Goal: Information Seeking & Learning: Learn about a topic

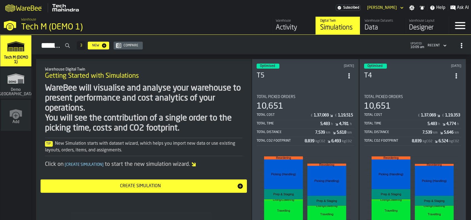
click at [306, 79] on header "Optimised 6 days ago T5" at bounding box center [306, 75] width 98 height 22
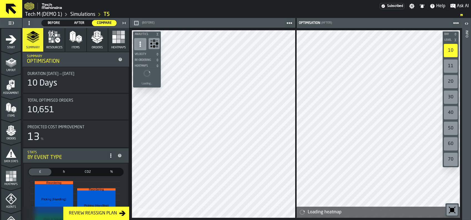
drag, startPoint x: 107, startPoint y: 13, endPoint x: 108, endPoint y: 7, distance: 6.6
click at [107, 13] on link "T5" at bounding box center [107, 14] width 6 height 6
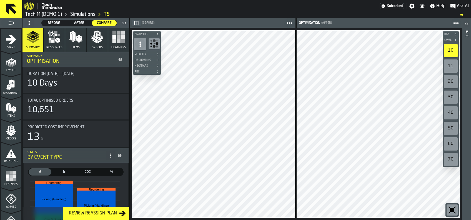
click at [108, 14] on link "T5" at bounding box center [107, 14] width 6 height 6
click at [58, 24] on span "Before" at bounding box center [54, 23] width 20 height 5
click at [96, 39] on icon "button" at bounding box center [97, 35] width 7 height 8
click at [56, 23] on span "Before" at bounding box center [54, 23] width 20 height 5
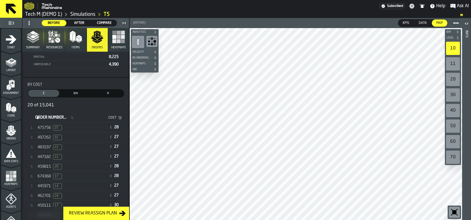
scroll to position [148, 0]
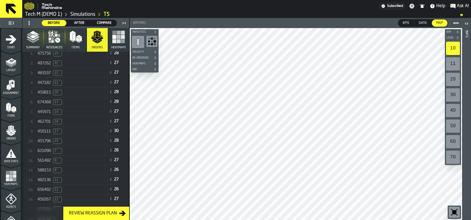
click at [44, 129] on span "450111" at bounding box center [44, 131] width 13 height 4
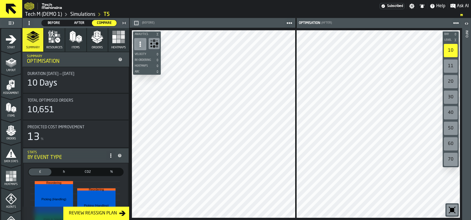
click at [58, 37] on icon "button" at bounding box center [54, 37] width 12 height 12
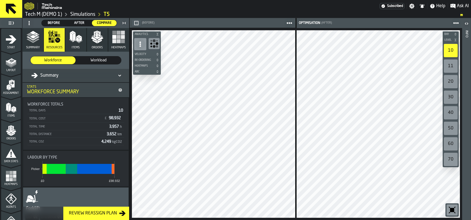
click at [61, 22] on span "Before" at bounding box center [54, 23] width 20 height 5
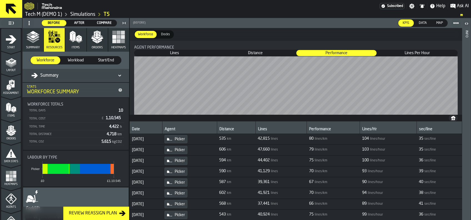
click at [79, 23] on span "After" at bounding box center [79, 23] width 20 height 5
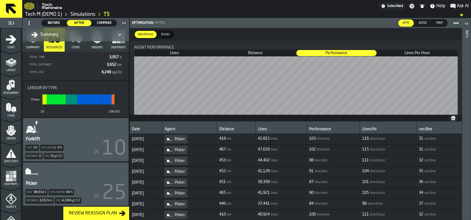
click at [48, 176] on div "Picker Cost 98,932 £ Utilisation 66 % Distance 3,652 km Co2 4,249 kgCO2" at bounding box center [76, 184] width 106 height 43
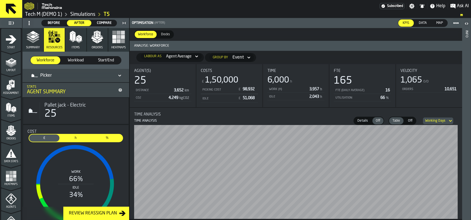
click at [51, 21] on span "Before" at bounding box center [54, 23] width 20 height 5
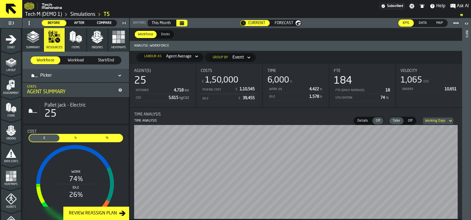
click at [164, 33] on span "Docks" at bounding box center [165, 34] width 13 height 5
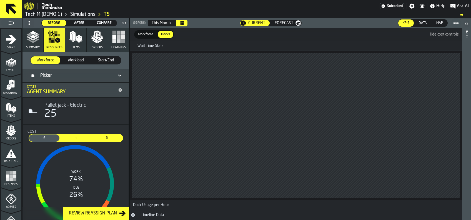
click at [144, 33] on span "Workforce" at bounding box center [146, 34] width 20 height 5
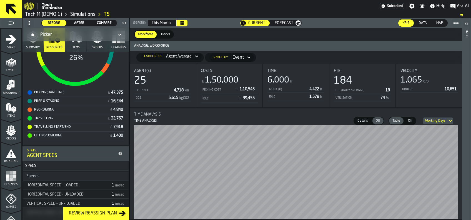
scroll to position [148, 0]
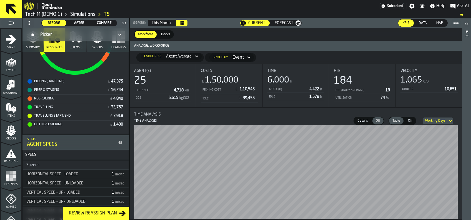
click at [108, 13] on link "T5" at bounding box center [107, 14] width 6 height 6
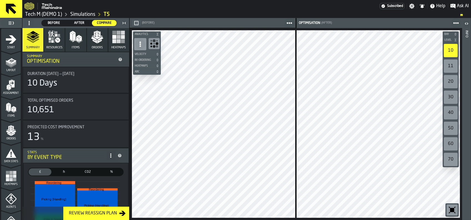
scroll to position [74, 0]
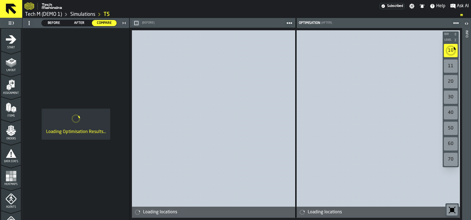
click at [50, 24] on span "Before" at bounding box center [54, 23] width 20 height 5
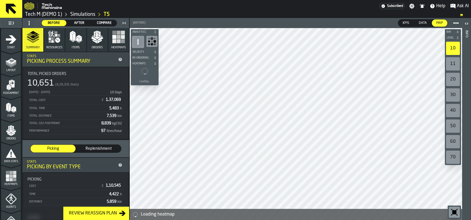
click at [51, 40] on icon "button" at bounding box center [52, 41] width 3 height 3
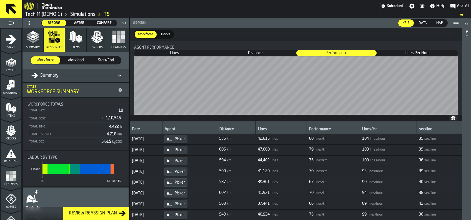
click at [411, 54] on span "Lines Per Hour" at bounding box center [418, 53] width 80 height 6
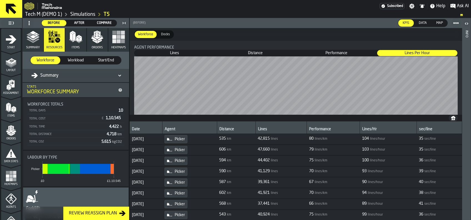
click at [333, 54] on span "Performance" at bounding box center [337, 53] width 80 height 6
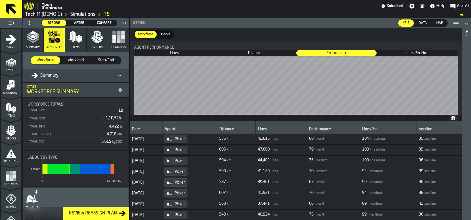
click at [452, 24] on span at bounding box center [456, 23] width 10 height 10
click at [334, 38] on div "Workforce Workforce Docks Docks" at bounding box center [296, 34] width 333 height 13
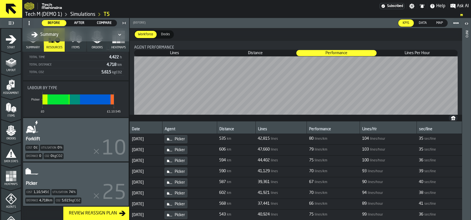
click at [76, 170] on div "Picker Cost 1,10,545 £ Utilisation 74 % Distance 4,718 km Co2 5,615 kgCO2" at bounding box center [76, 184] width 106 height 43
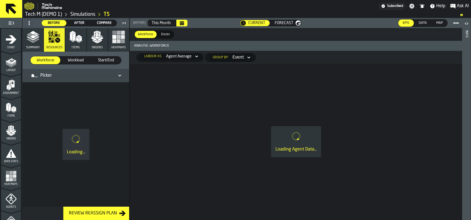
scroll to position [0, 0]
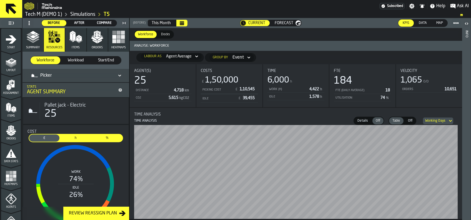
click at [106, 60] on span "Start/End" at bounding box center [106, 61] width 25 height 6
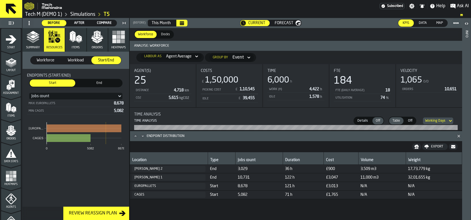
click at [44, 58] on span "Workforce" at bounding box center [45, 61] width 25 height 6
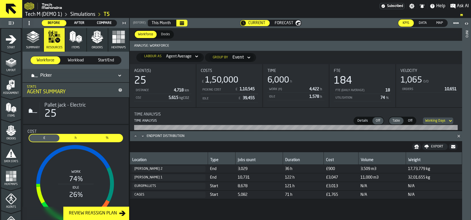
click at [196, 56] on icon at bounding box center [197, 56] width 6 height 7
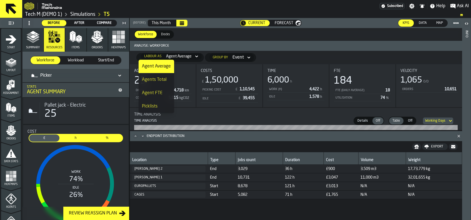
click at [243, 56] on div "Event" at bounding box center [238, 57] width 16 height 9
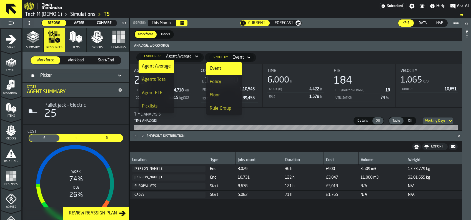
click at [234, 53] on div "Event" at bounding box center [238, 57] width 16 height 9
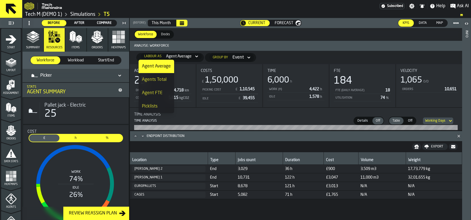
click at [178, 53] on div "Agent Average" at bounding box center [179, 56] width 30 height 7
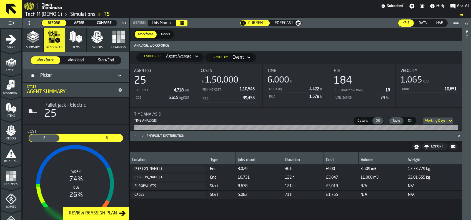
click at [165, 34] on span "Docks" at bounding box center [165, 34] width 13 height 5
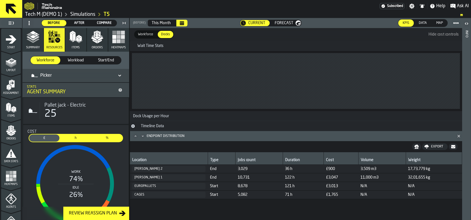
click at [182, 21] on icon "Calendar" at bounding box center [182, 23] width 4 height 4
click at [144, 33] on span "Workforce" at bounding box center [146, 34] width 20 height 5
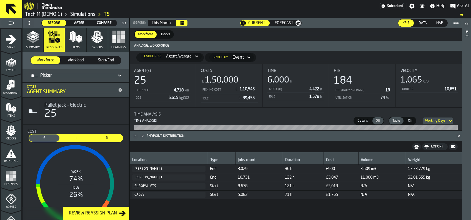
click at [170, 36] on span "Docks" at bounding box center [165, 34] width 13 height 5
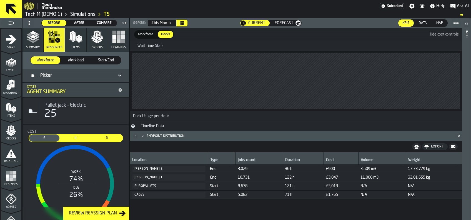
click at [421, 22] on span "Data" at bounding box center [423, 23] width 13 height 5
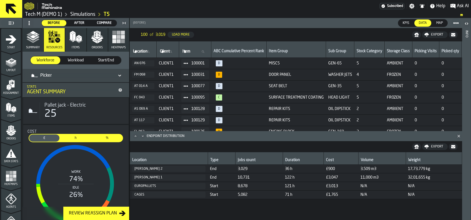
click at [404, 21] on span "KPIs" at bounding box center [406, 23] width 11 height 5
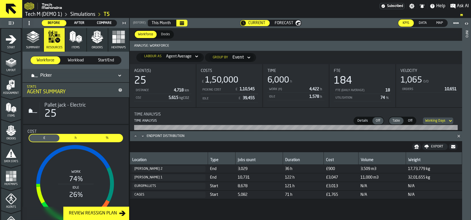
click at [78, 61] on span "Workload" at bounding box center [75, 61] width 25 height 6
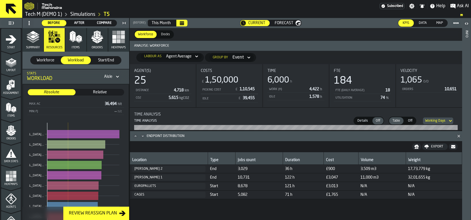
click at [50, 57] on div "Workforce" at bounding box center [46, 60] width 30 height 8
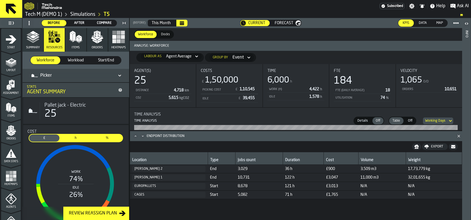
click at [166, 33] on span "Docks" at bounding box center [165, 34] width 13 height 5
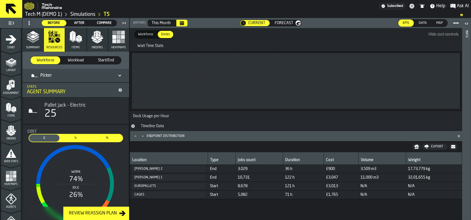
click at [151, 117] on div "Dock Usage per Hour" at bounding box center [151, 116] width 43 height 4
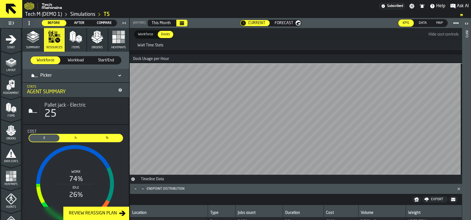
click at [168, 23] on div "This Month" at bounding box center [161, 23] width 19 height 4
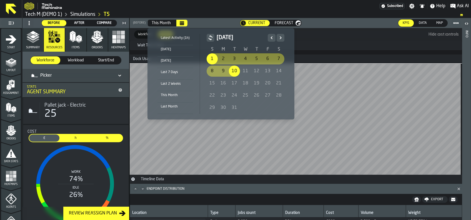
click at [211, 59] on div "1" at bounding box center [212, 58] width 11 height 11
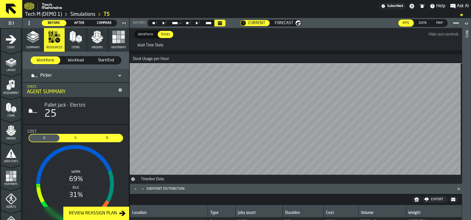
click at [285, 26] on div "Forecast" at bounding box center [285, 23] width 31 height 6
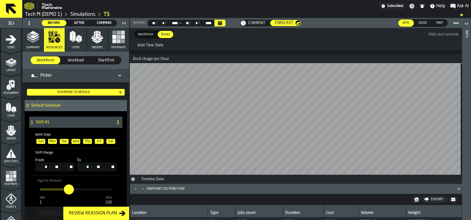
click at [219, 24] on icon "Calendar" at bounding box center [220, 23] width 4 height 3
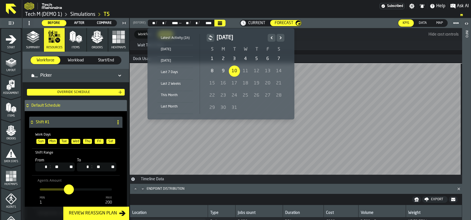
click at [231, 69] on div "10" at bounding box center [234, 71] width 11 height 11
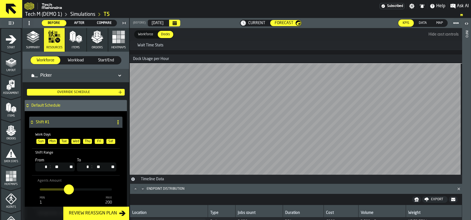
click at [160, 23] on div "[DATE]" at bounding box center [158, 23] width 12 height 4
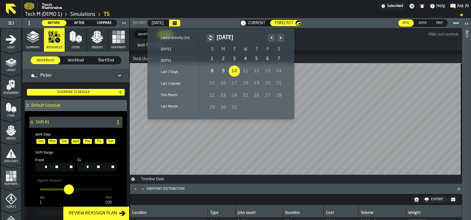
click at [166, 93] on div "This Month" at bounding box center [176, 95] width 36 height 6
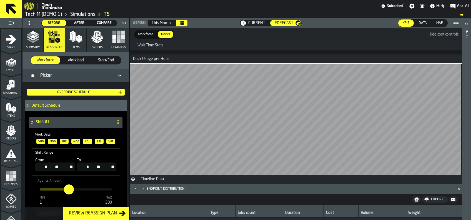
click at [79, 21] on span "After" at bounding box center [79, 23] width 20 height 5
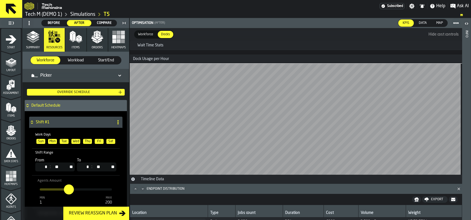
click at [52, 21] on span "Before" at bounding box center [54, 23] width 20 height 5
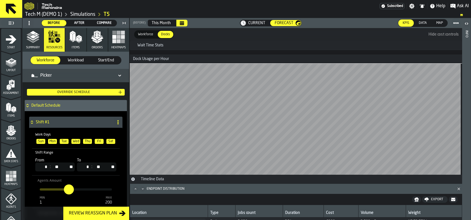
click at [162, 22] on div "This Month" at bounding box center [161, 23] width 19 height 4
click at [143, 31] on div "Workforce" at bounding box center [146, 34] width 22 height 7
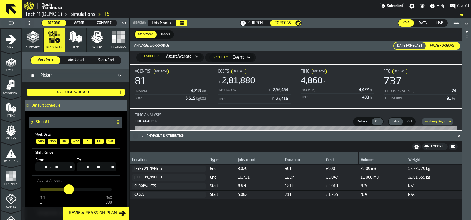
click at [257, 22] on span "Current" at bounding box center [256, 23] width 17 height 4
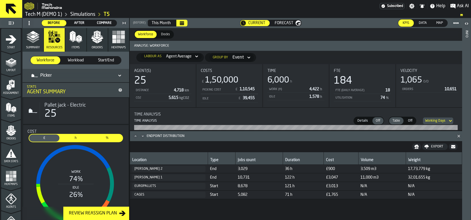
click at [408, 120] on span "Off" at bounding box center [410, 120] width 9 height 5
click at [413, 122] on span "Off" at bounding box center [410, 120] width 9 height 5
click at [392, 118] on span "Table" at bounding box center [396, 120] width 12 height 5
click at [366, 119] on span "Details" at bounding box center [362, 120] width 15 height 5
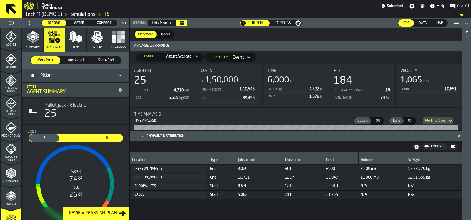
scroll to position [185, 0]
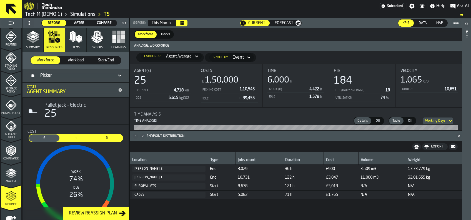
click at [466, 23] on icon "button-toggle-Open" at bounding box center [466, 23] width 7 height 7
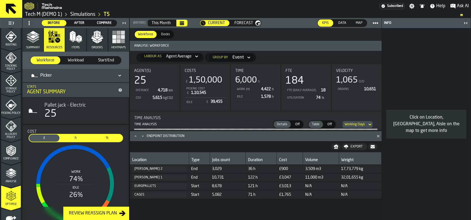
click at [466, 23] on icon "button-toggle-Close me" at bounding box center [466, 23] width 7 height 7
